Goal: Information Seeking & Learning: Learn about a topic

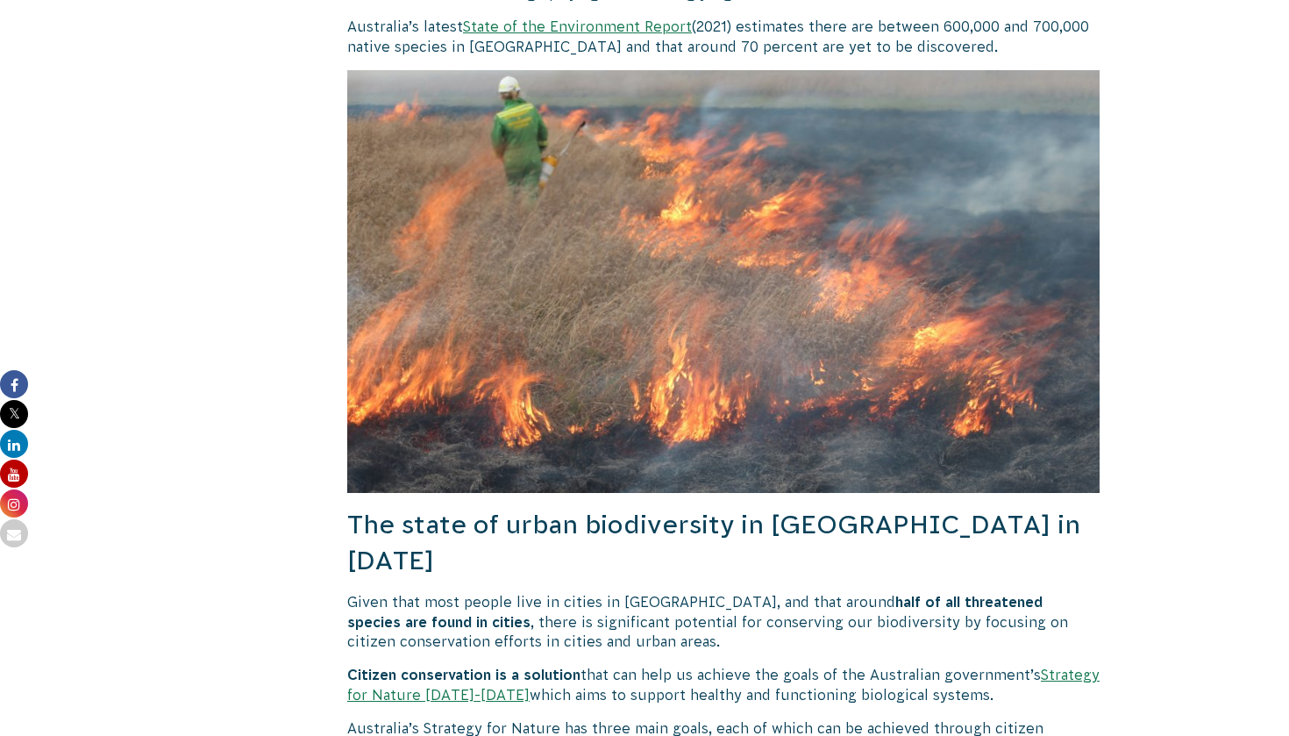
scroll to position [1625, 0]
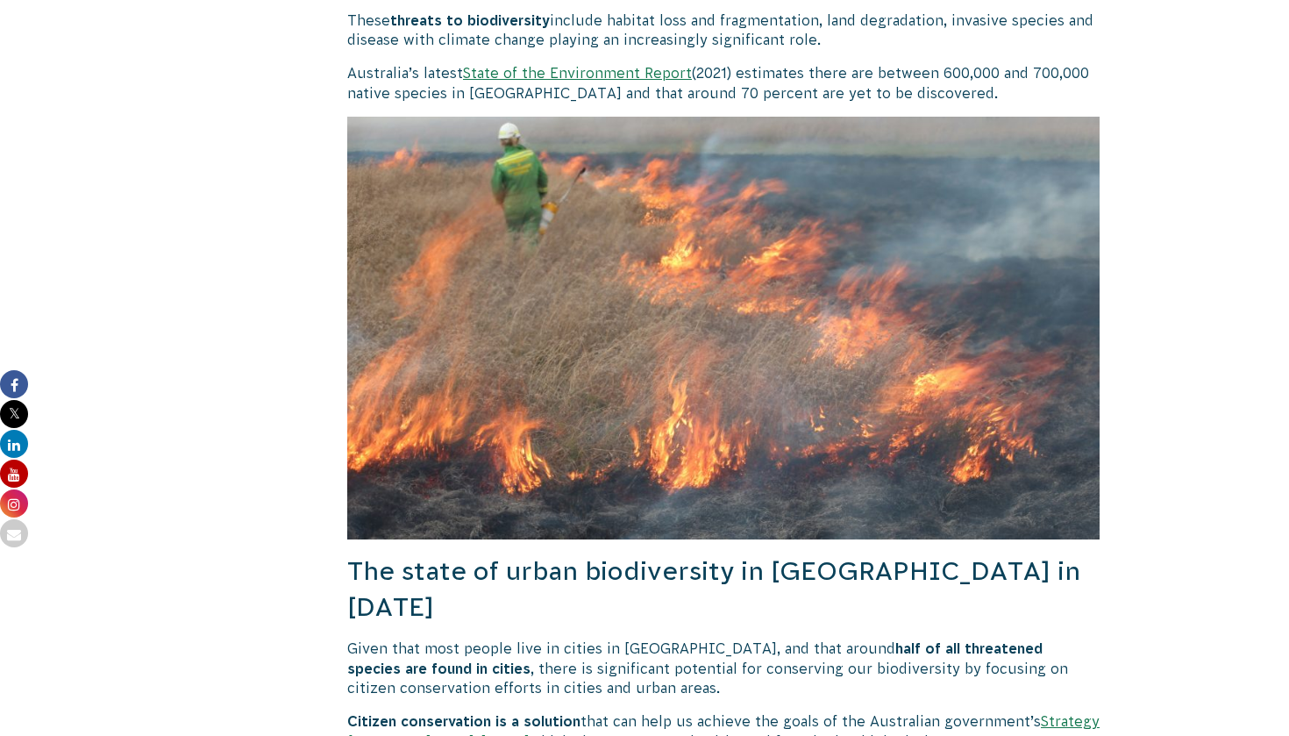
click at [564, 67] on link "State of the Environment Report" at bounding box center [577, 73] width 229 height 16
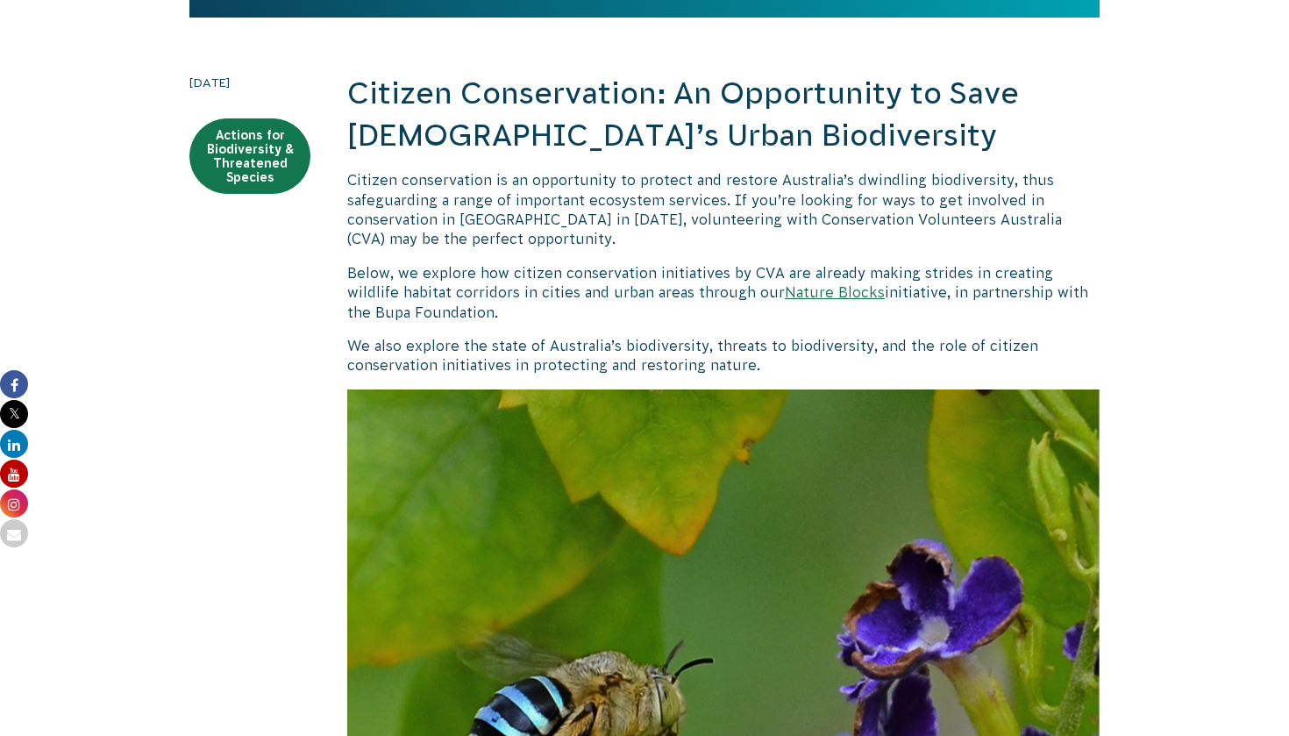
scroll to position [469, 0]
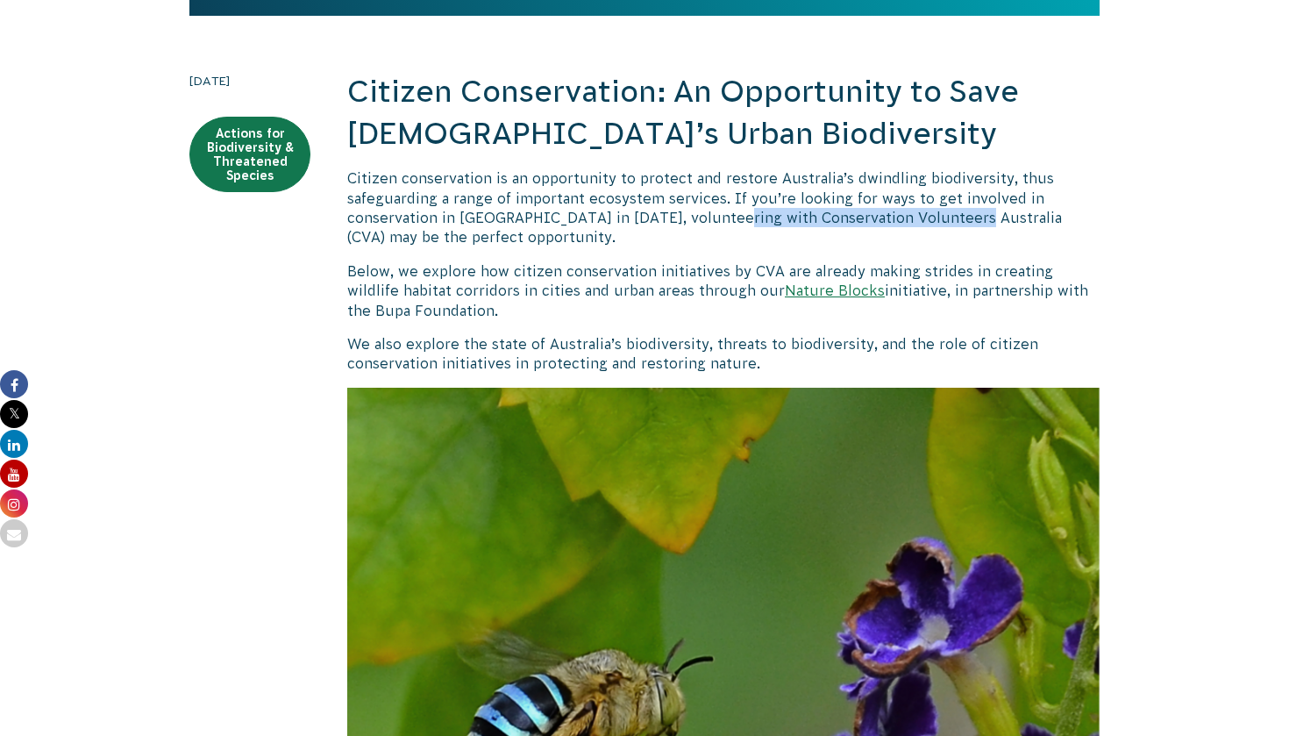
drag, startPoint x: 710, startPoint y: 218, endPoint x: 947, endPoint y: 215, distance: 237.7
click at [564, 215] on p "Citizen conservation is an opportunity to protect and restore Australia’s dwind…" at bounding box center [723, 207] width 753 height 79
copy p "Conservation Volunteers Australia"
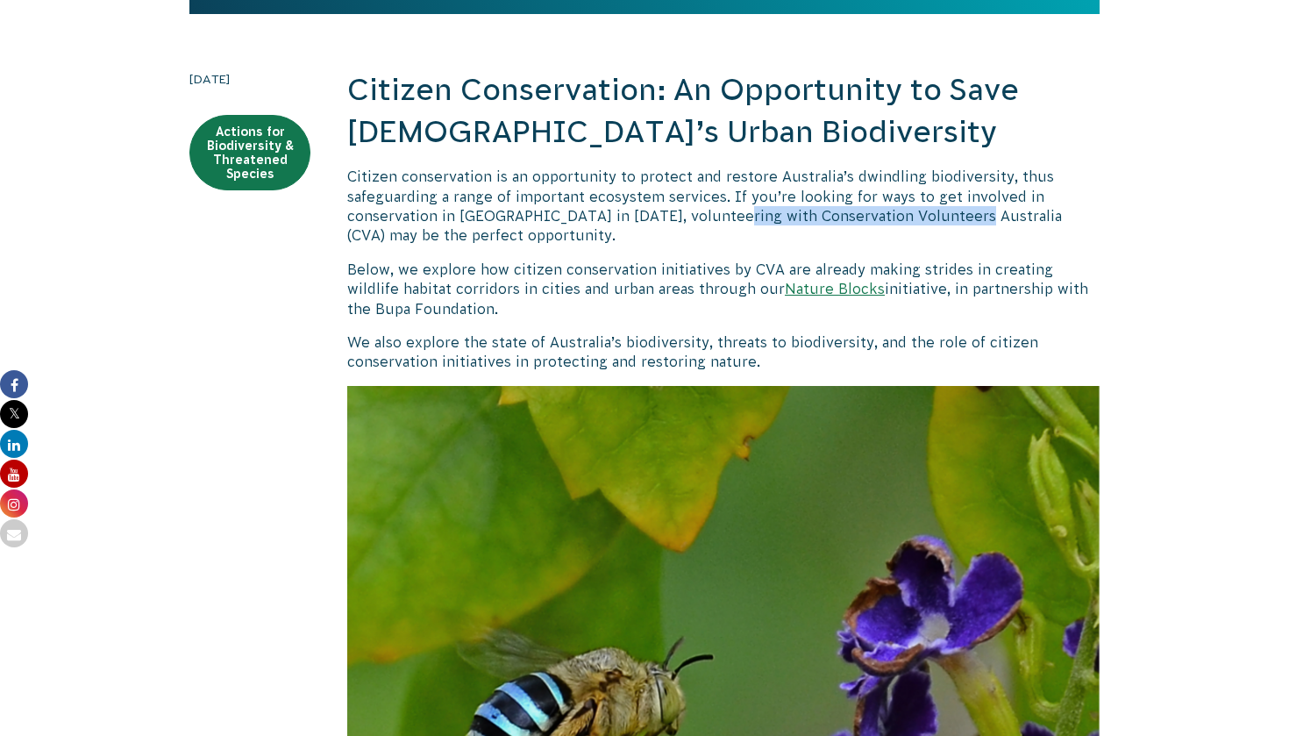
scroll to position [481, 0]
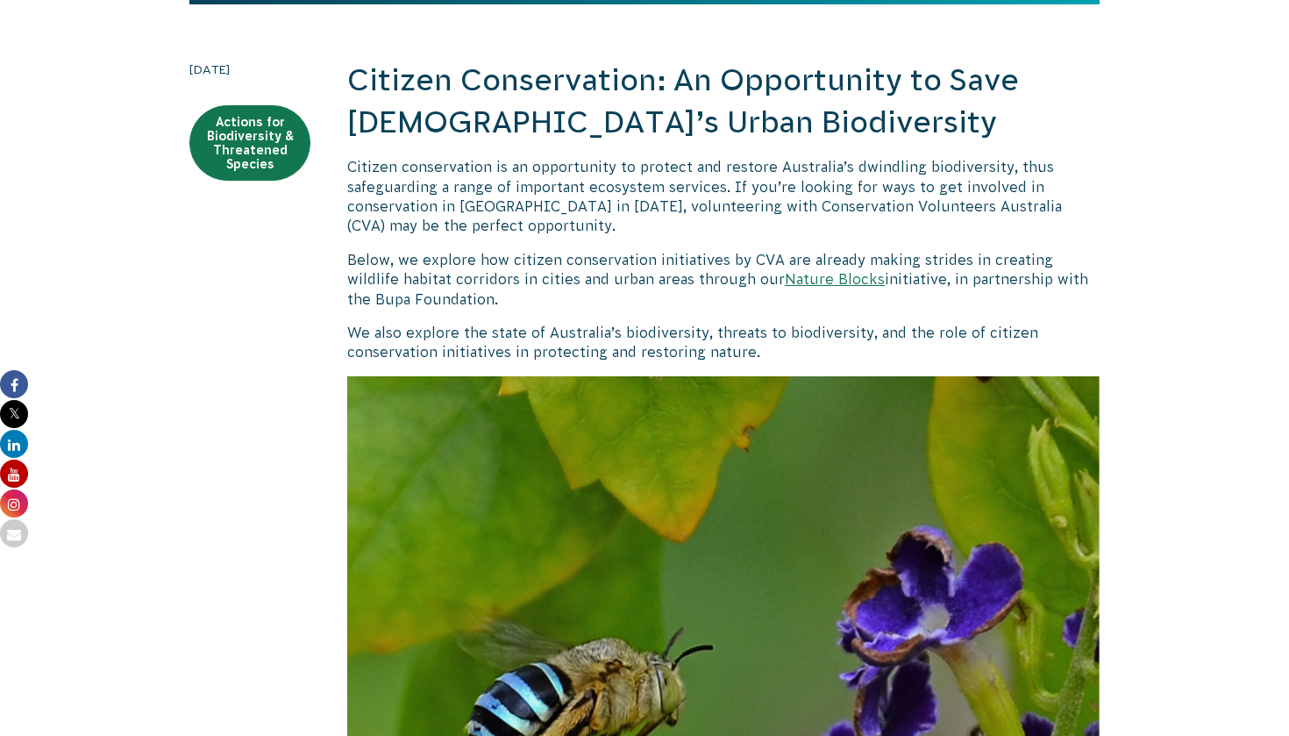
click at [564, 289] on p "Below, we explore how citizen conservation initiatives by CVA are already makin…" at bounding box center [723, 279] width 753 height 59
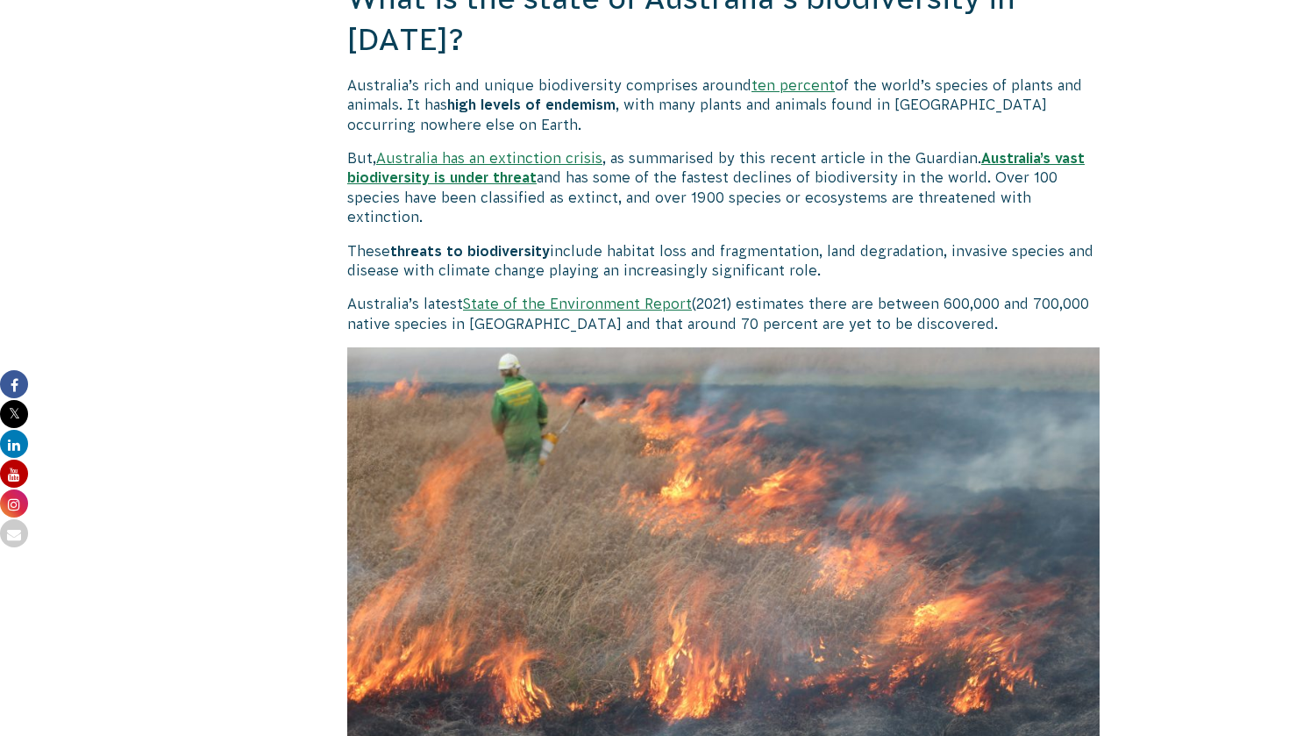
scroll to position [1399, 0]
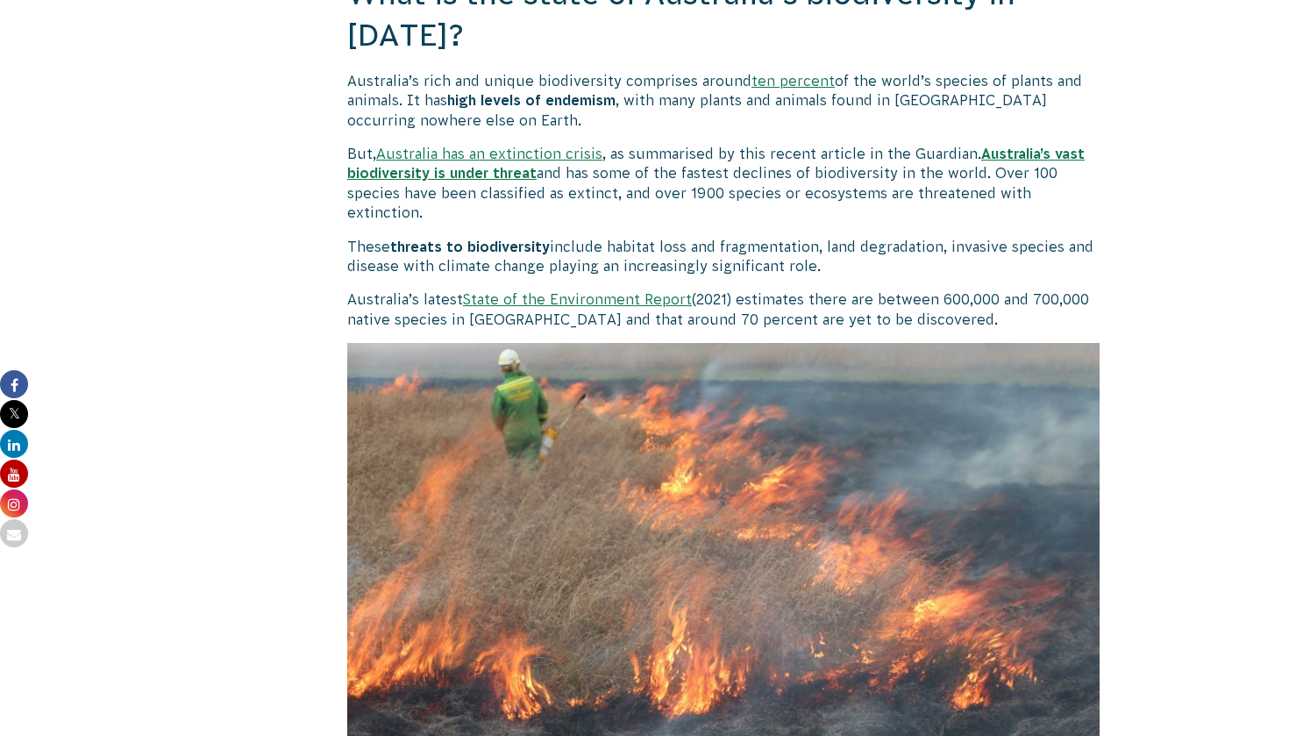
click at [564, 146] on b "Australia’s vast biodiversity is under threat" at bounding box center [716, 163] width 738 height 35
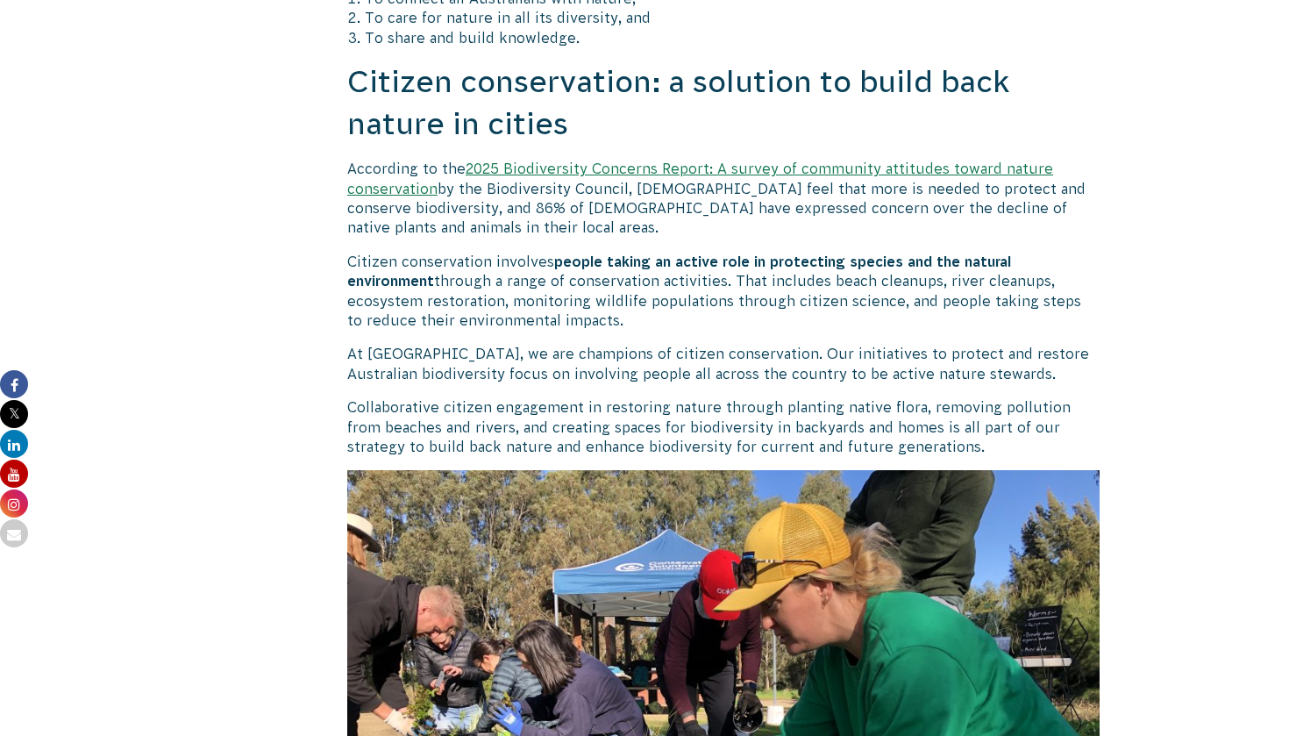
scroll to position [2474, 0]
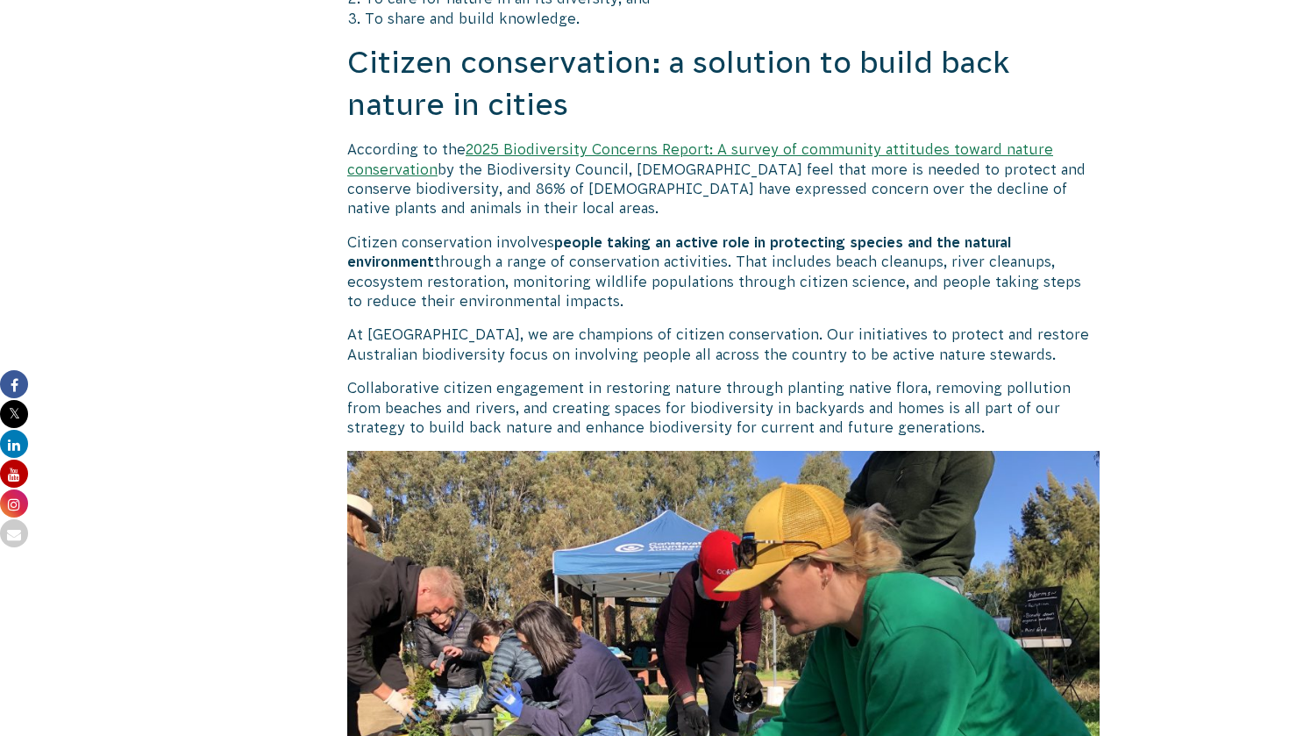
click at [494, 42] on h2 "Citizen conservation: a solution to build back nature in cities" at bounding box center [723, 83] width 753 height 83
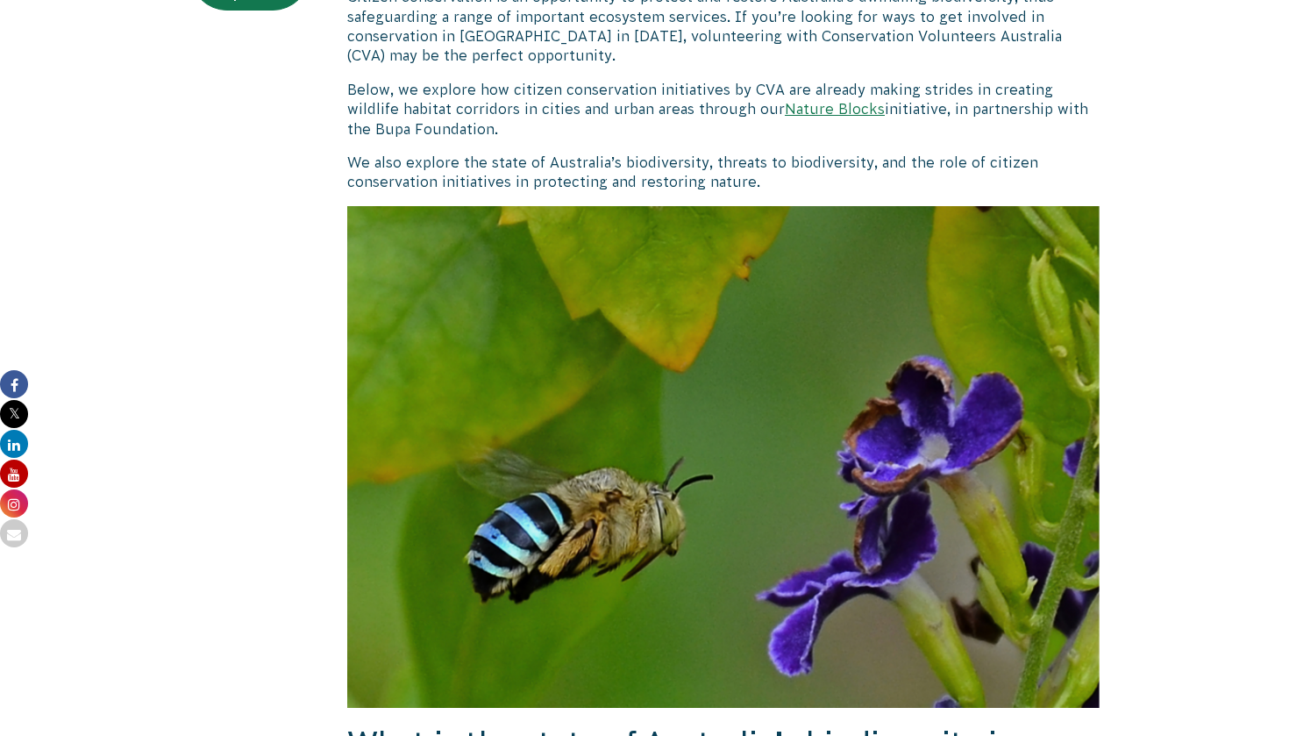
scroll to position [660, 0]
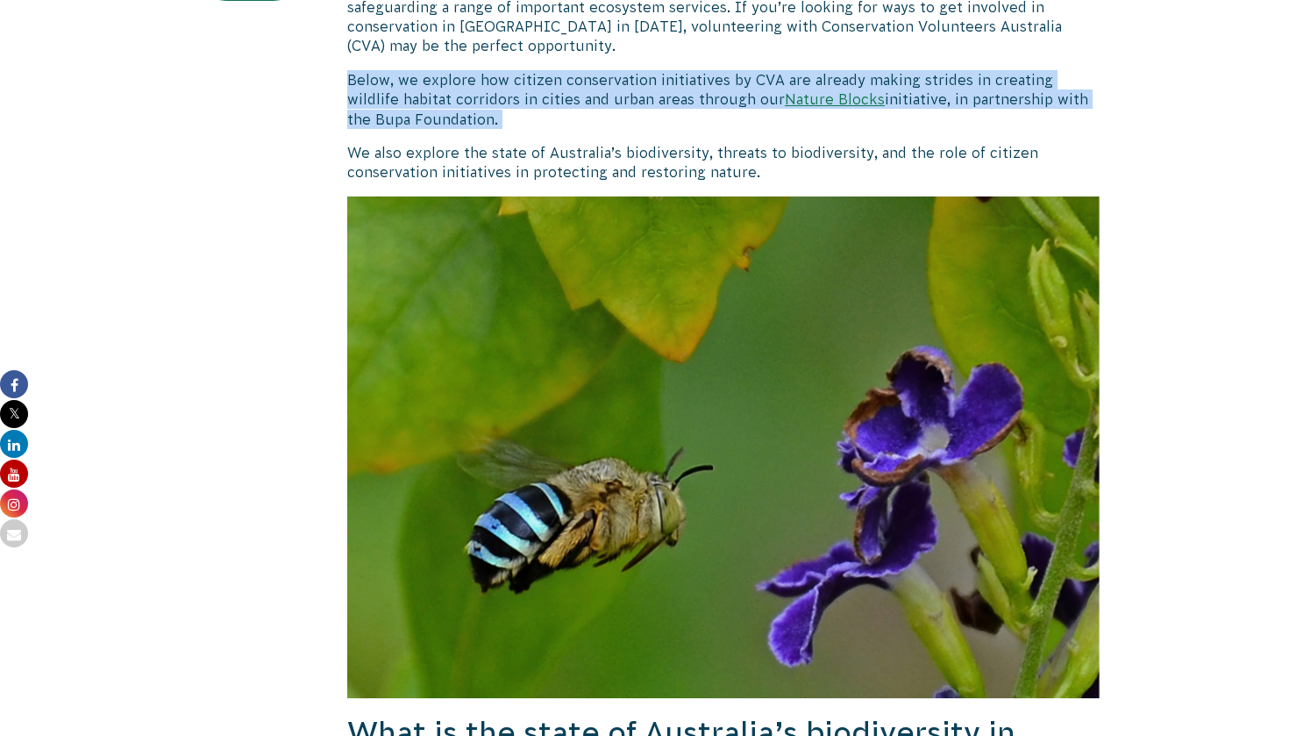
drag, startPoint x: 638, startPoint y: 259, endPoint x: 436, endPoint y: 129, distance: 239.9
copy div "Below, we explore how citizen conservation initiatives by CVA are already makin…"
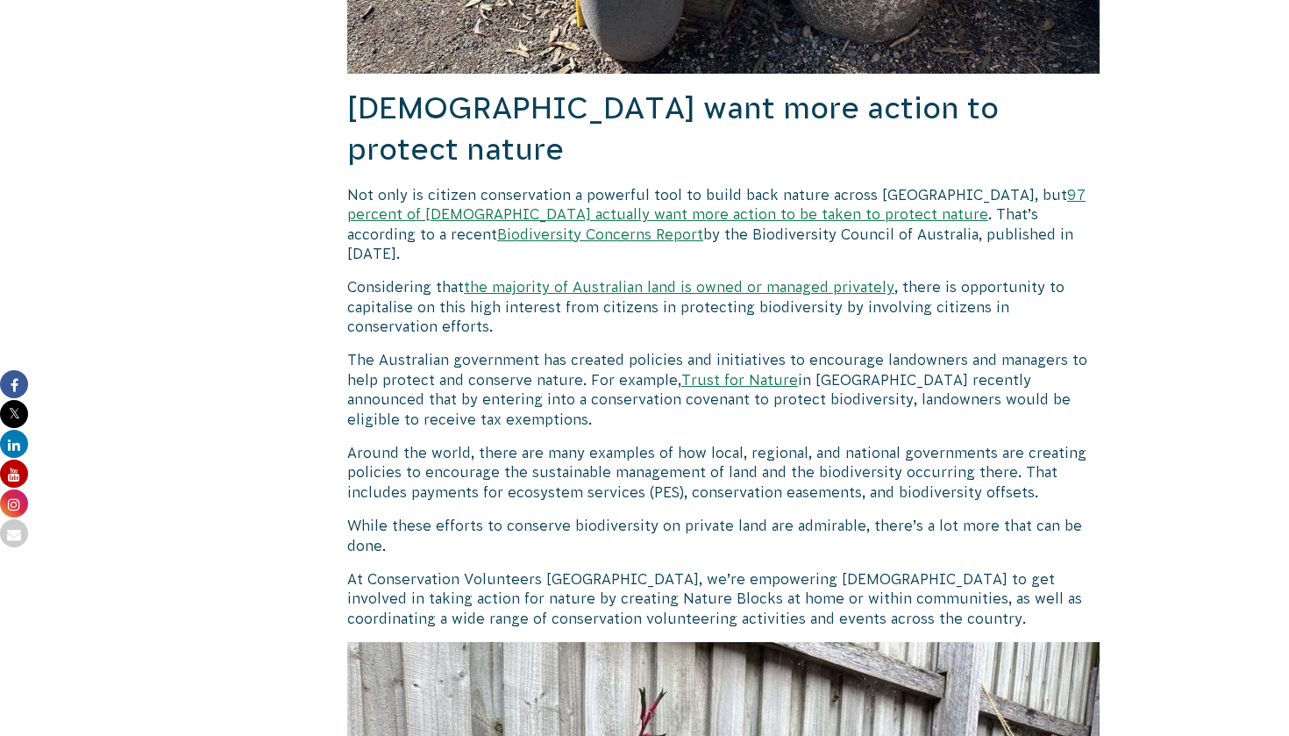
scroll to position [4277, 0]
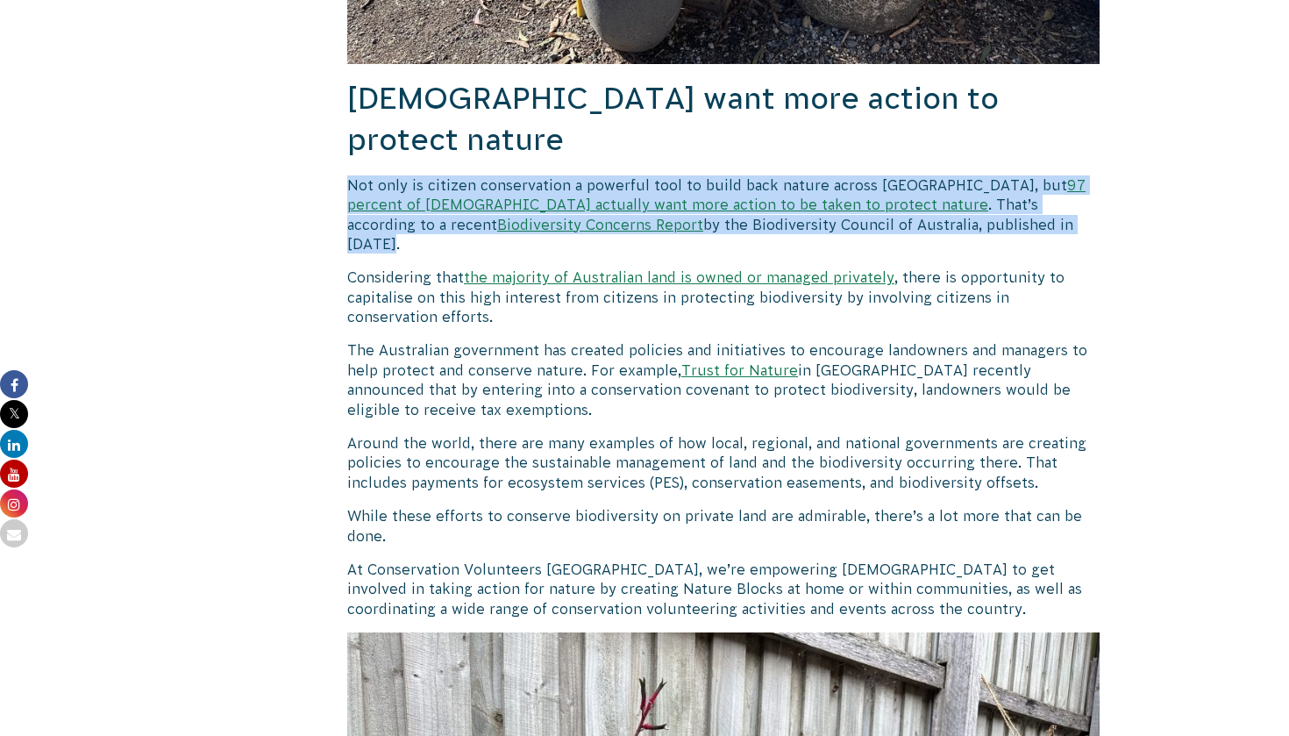
drag, startPoint x: 349, startPoint y: 87, endPoint x: 985, endPoint y: 127, distance: 637.2
click at [985, 175] on p "Not only is citizen conservation a powerful tool to build back nature across [G…" at bounding box center [723, 214] width 753 height 79
copy p "Not only is citizen conservation a powerful tool to build back nature across [G…"
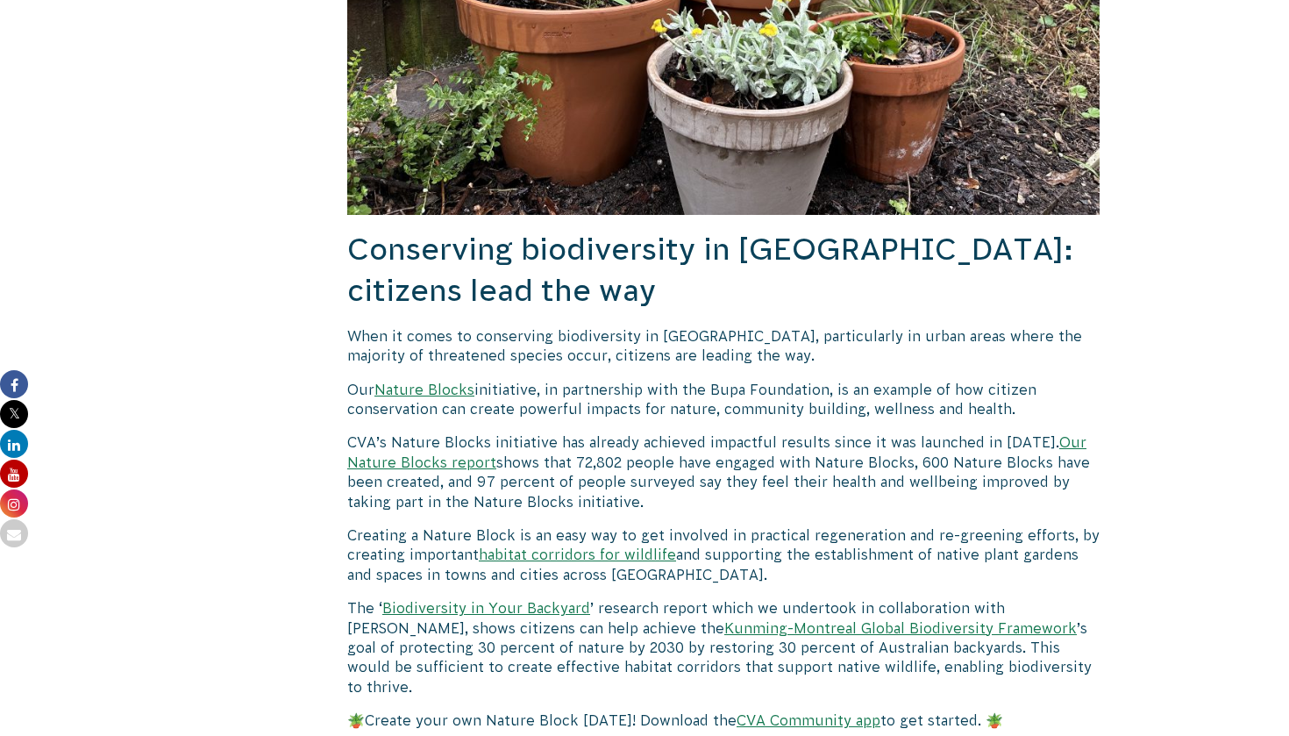
scroll to position [5260, 0]
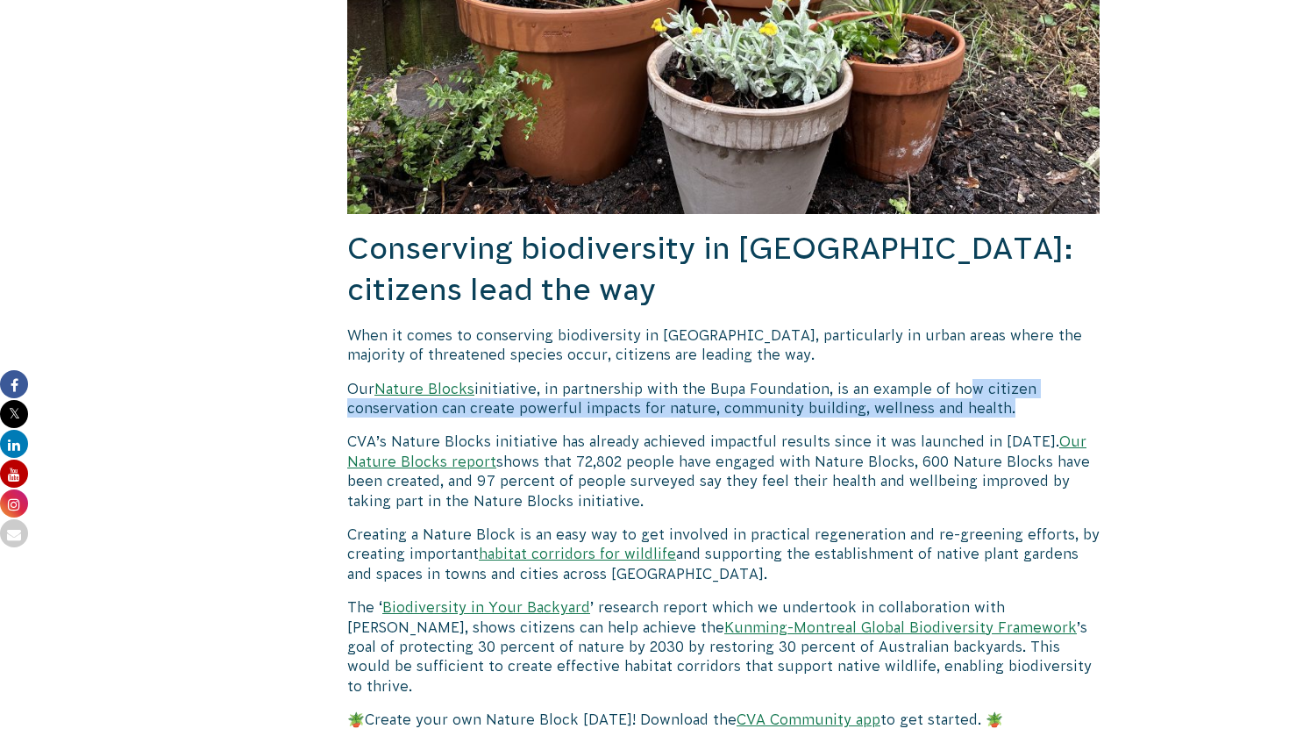
drag, startPoint x: 955, startPoint y: 264, endPoint x: 1001, endPoint y: 282, distance: 49.2
click at [1001, 379] on p "Our Nature Blocks initiative, in partnership with the Bupa Foundation, is an ex…" at bounding box center [723, 398] width 753 height 39
copy p "ow citizen conservation can create powerful impacts for nature, community build…"
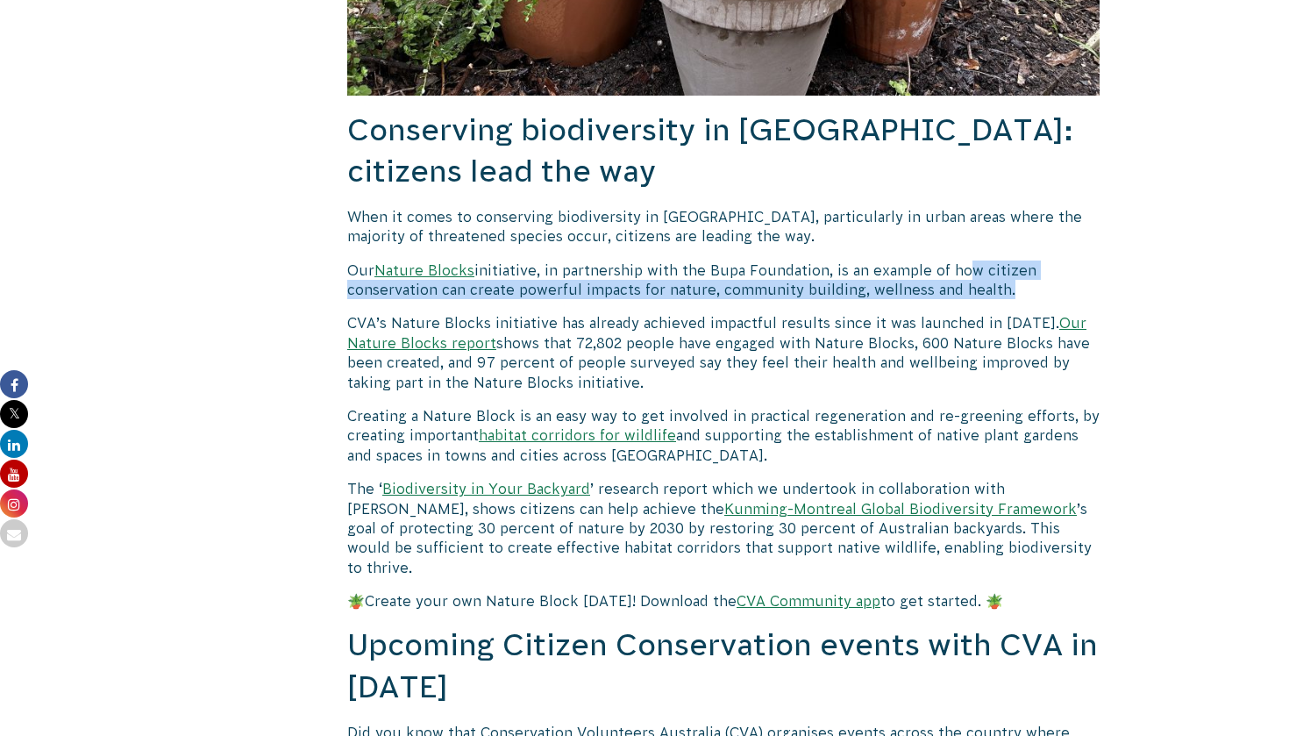
scroll to position [5360, 0]
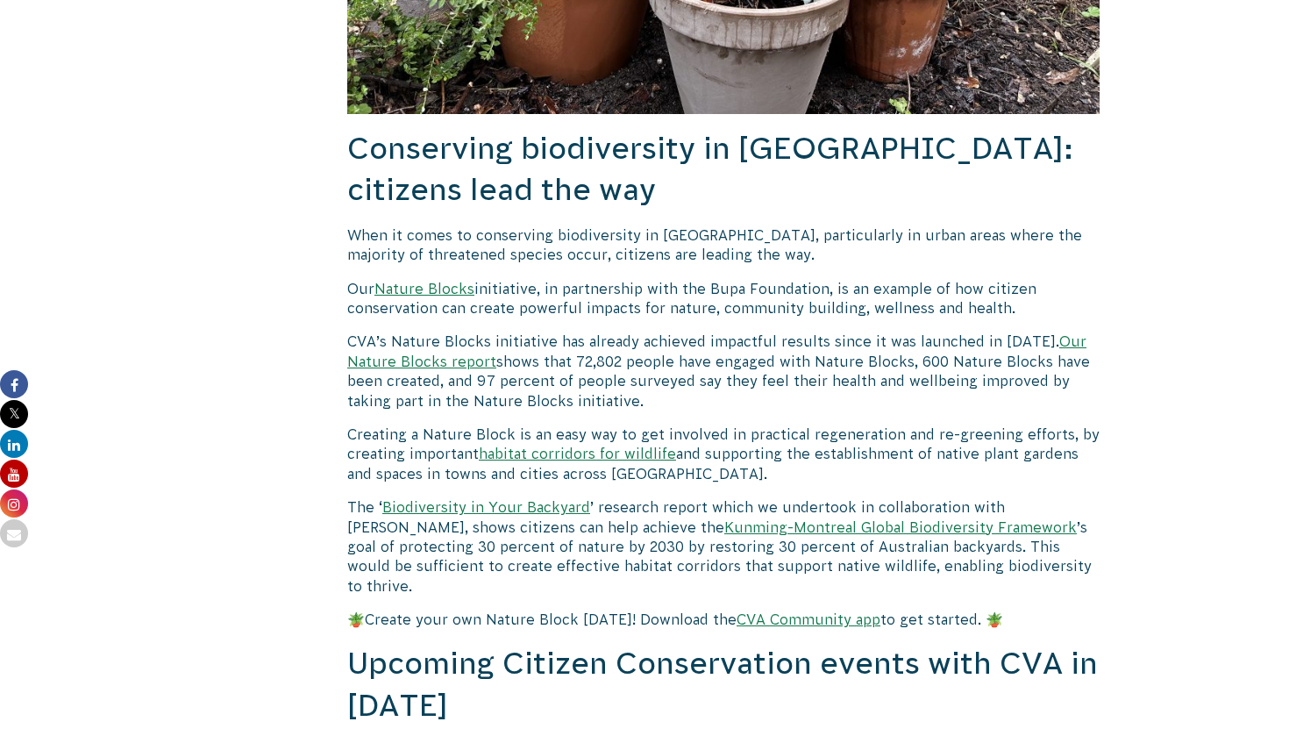
click at [725, 332] on p "CVA’s Nature Blocks initiative has already achieved impactful results since it …" at bounding box center [723, 371] width 753 height 79
drag, startPoint x: 346, startPoint y: 110, endPoint x: 1028, endPoint y: 184, distance: 685.5
click at [836, 332] on p "CVA’s Nature Blocks initiative has already achieved impactful results since it …" at bounding box center [723, 371] width 753 height 79
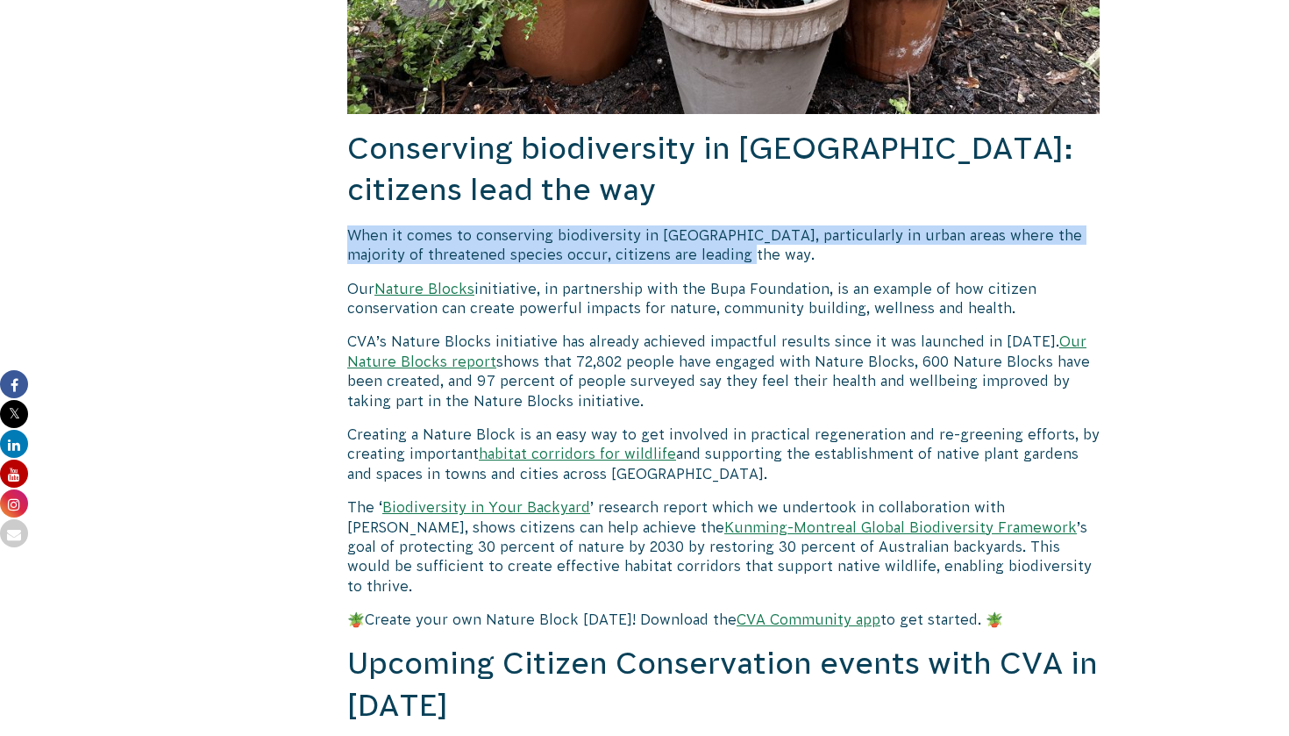
drag, startPoint x: 350, startPoint y: 104, endPoint x: 731, endPoint y: 126, distance: 381.3
click at [731, 225] on p "When it comes to conserving biodiversity in [GEOGRAPHIC_DATA], particularly in …" at bounding box center [723, 244] width 753 height 39
copy p "When it comes to conserving biodiversity in [GEOGRAPHIC_DATA], particularly in …"
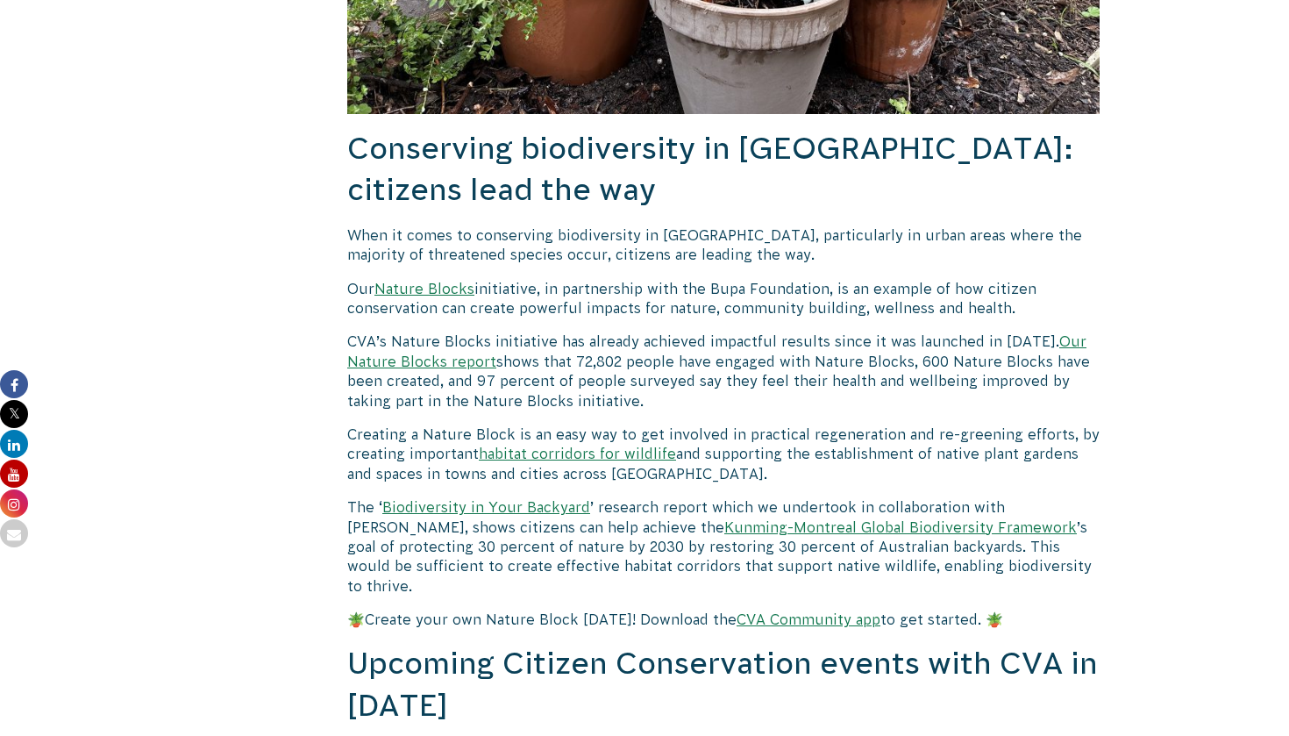
click at [751, 332] on p "CVA’s Nature Blocks initiative has already achieved impactful results since it …" at bounding box center [723, 371] width 753 height 79
drag, startPoint x: 985, startPoint y: 163, endPoint x: 710, endPoint y: 184, distance: 275.3
click at [710, 279] on p "Our Nature Blocks initiative, in partnership with the Bupa Foundation, is an ex…" at bounding box center [723, 298] width 753 height 39
copy p "citizen conservation can create powerful impacts for nature"
click at [736, 279] on p "Our Nature Blocks initiative, in partnership with the Bupa Foundation, is an ex…" at bounding box center [723, 298] width 753 height 39
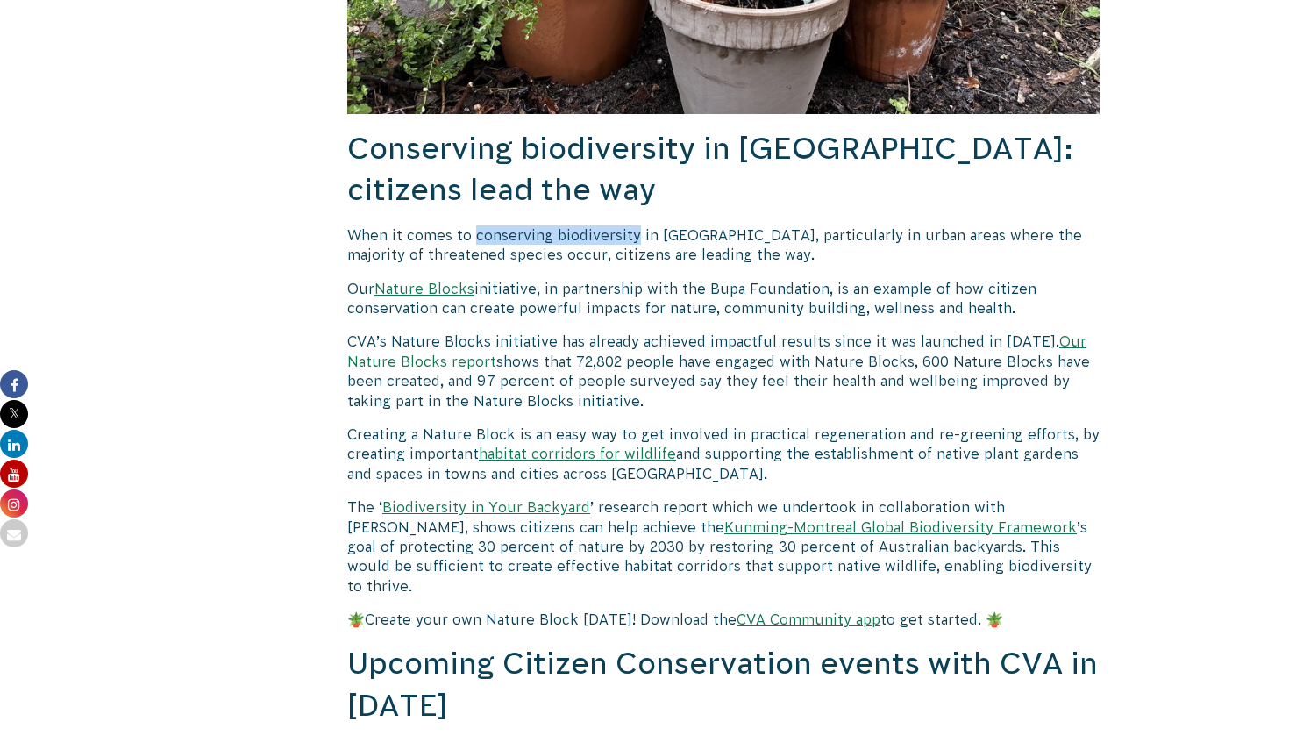
drag, startPoint x: 475, startPoint y: 113, endPoint x: 631, endPoint y: 113, distance: 156.1
click at [631, 225] on p "When it comes to conserving biodiversity in [GEOGRAPHIC_DATA], particularly in …" at bounding box center [723, 244] width 753 height 39
copy p "conserving biodiversity"
click at [743, 128] on h2 "Conserving biodiversity in [GEOGRAPHIC_DATA]: citizens lead the way" at bounding box center [723, 169] width 753 height 83
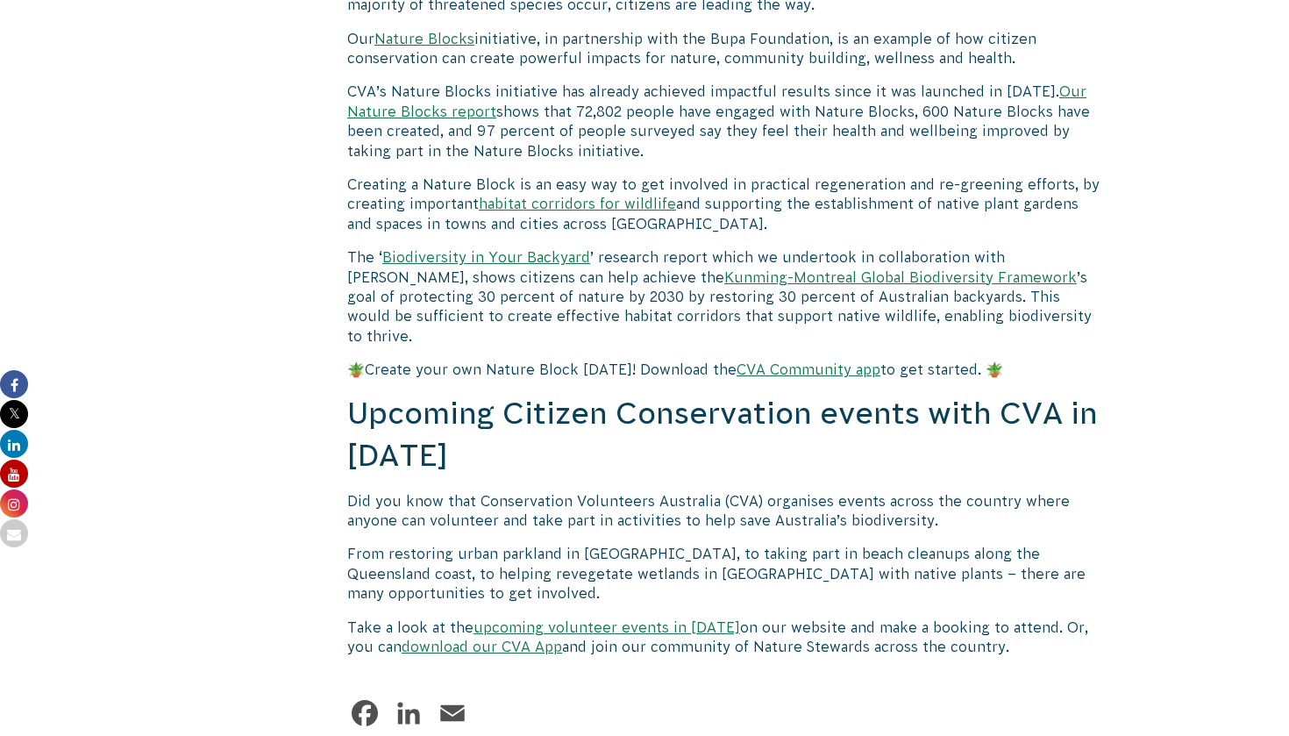
scroll to position [5611, 0]
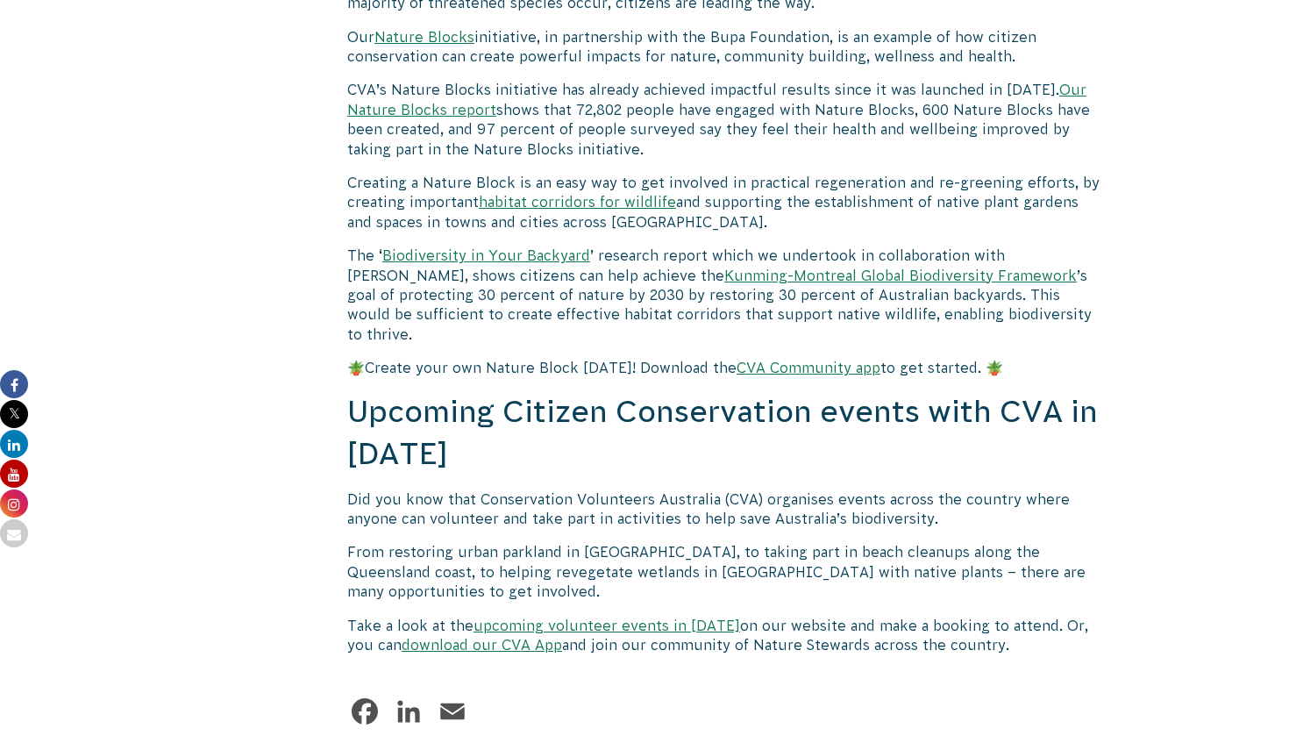
click at [859, 80] on p "CVA’s Nature Blocks initiative has already achieved impactful results since it …" at bounding box center [723, 119] width 753 height 79
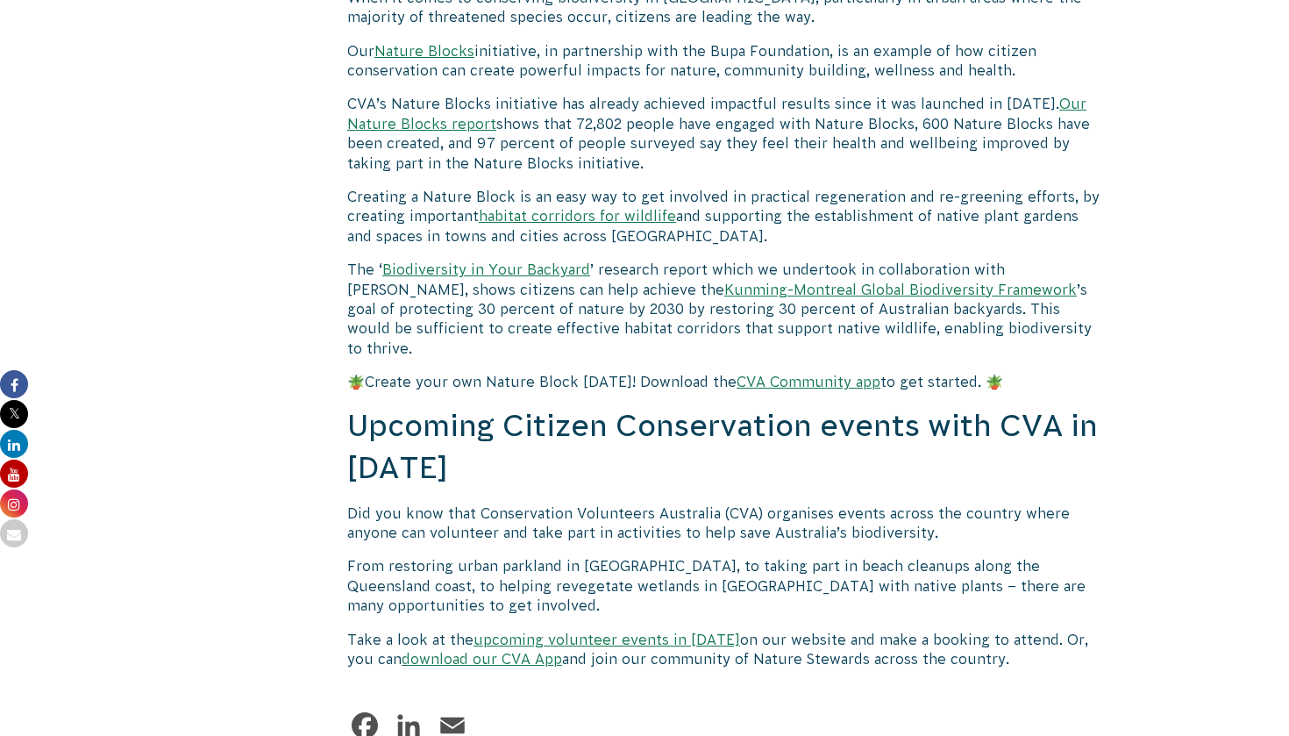
click at [578, 631] on link "upcoming volunteer events in [DATE]" at bounding box center [607, 639] width 267 height 16
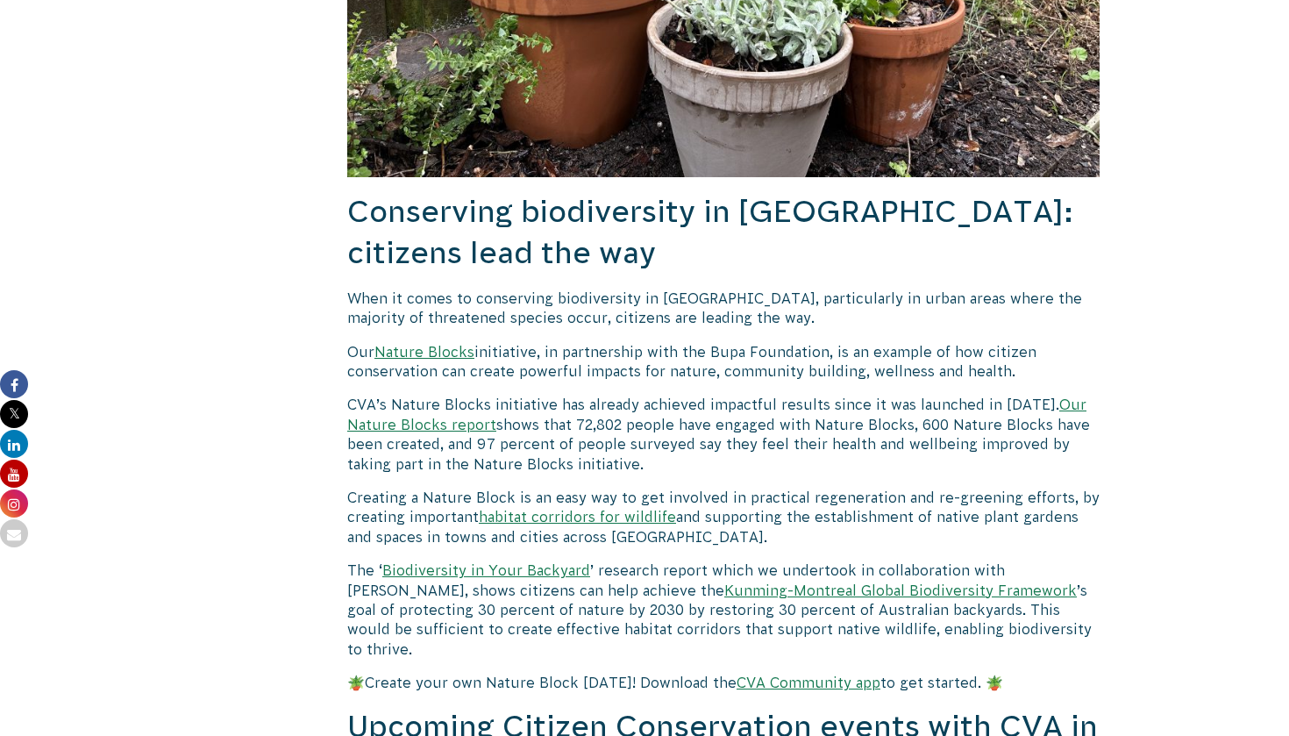
scroll to position [5311, 0]
